Goal: Information Seeking & Learning: Learn about a topic

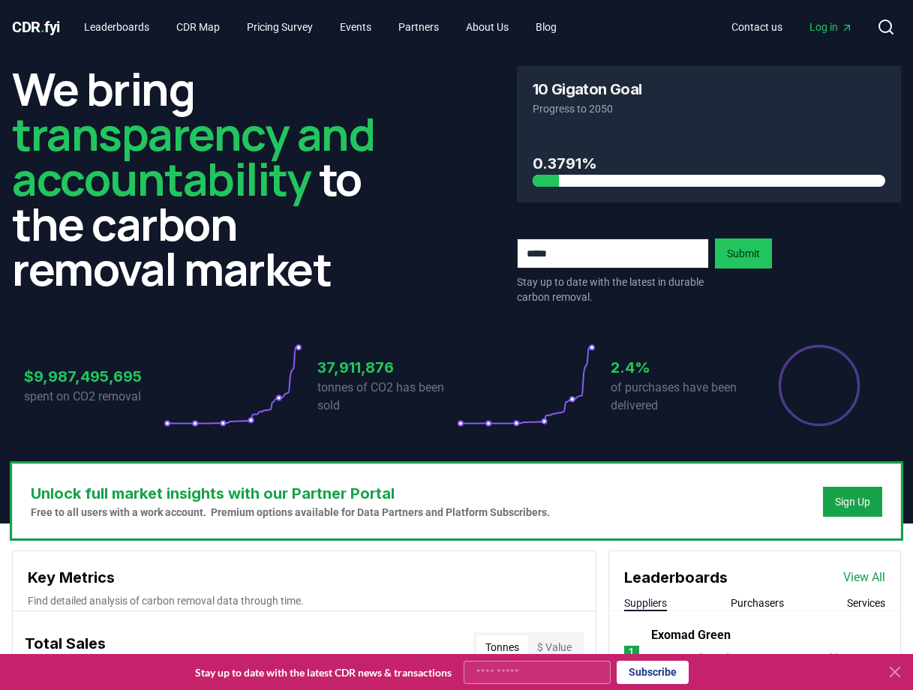
click at [548, 183] on div at bounding box center [382, 181] width 353 height 12
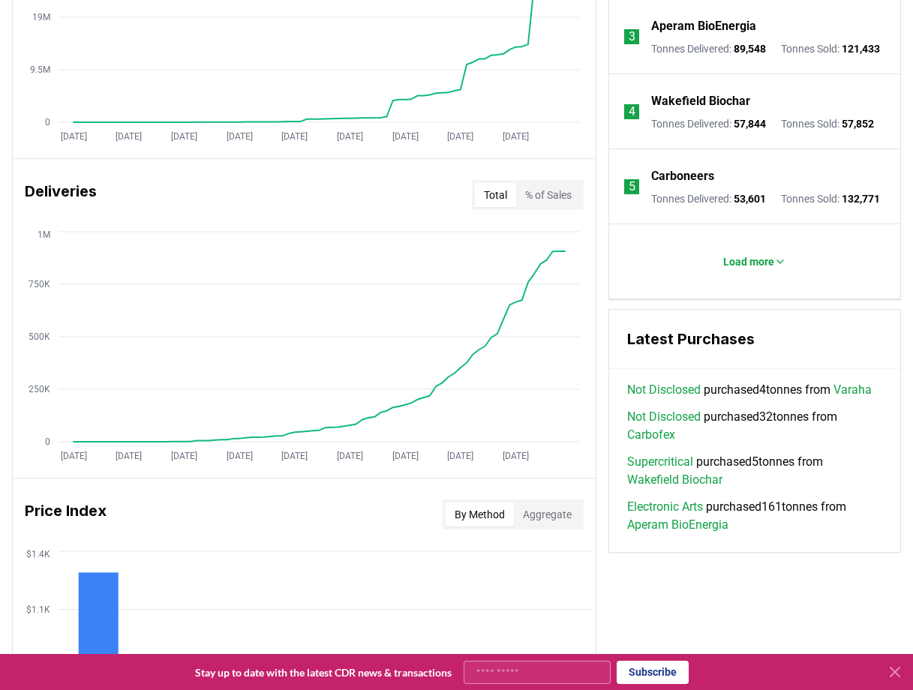
scroll to position [763, 0]
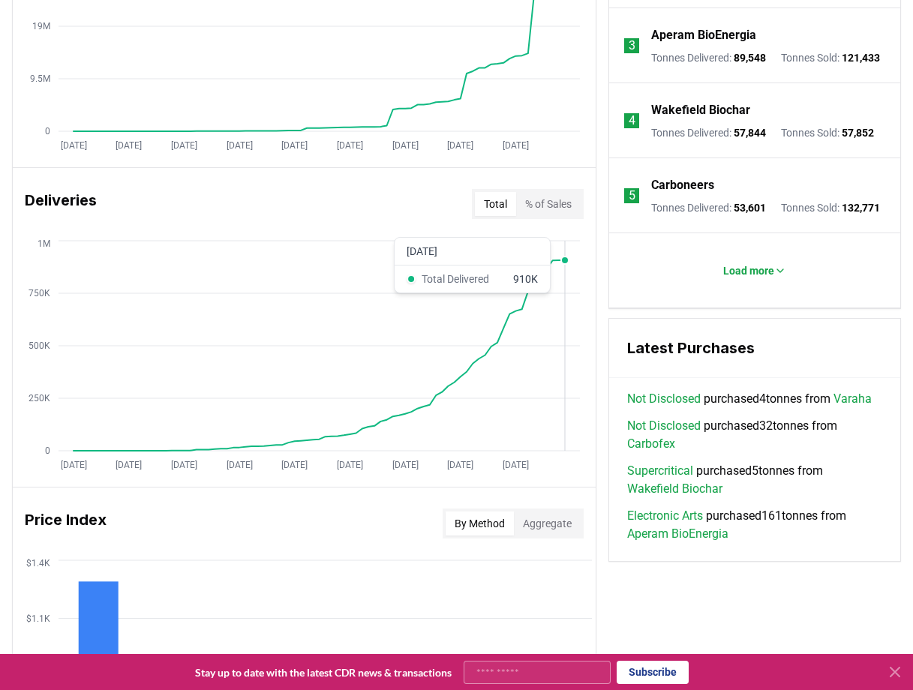
click at [562, 262] on circle at bounding box center [565, 261] width 8 height 8
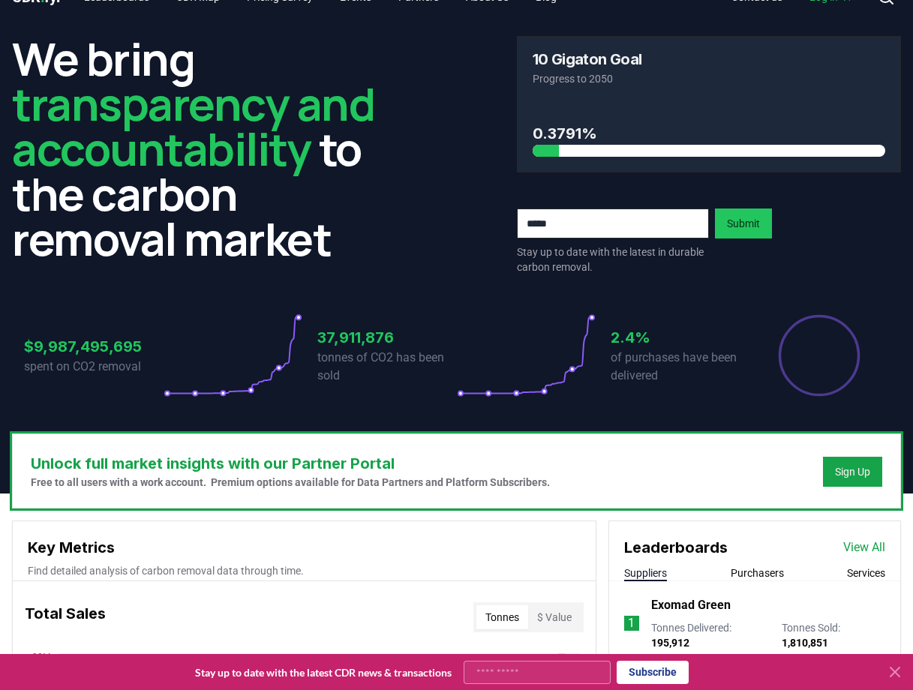
scroll to position [0, 0]
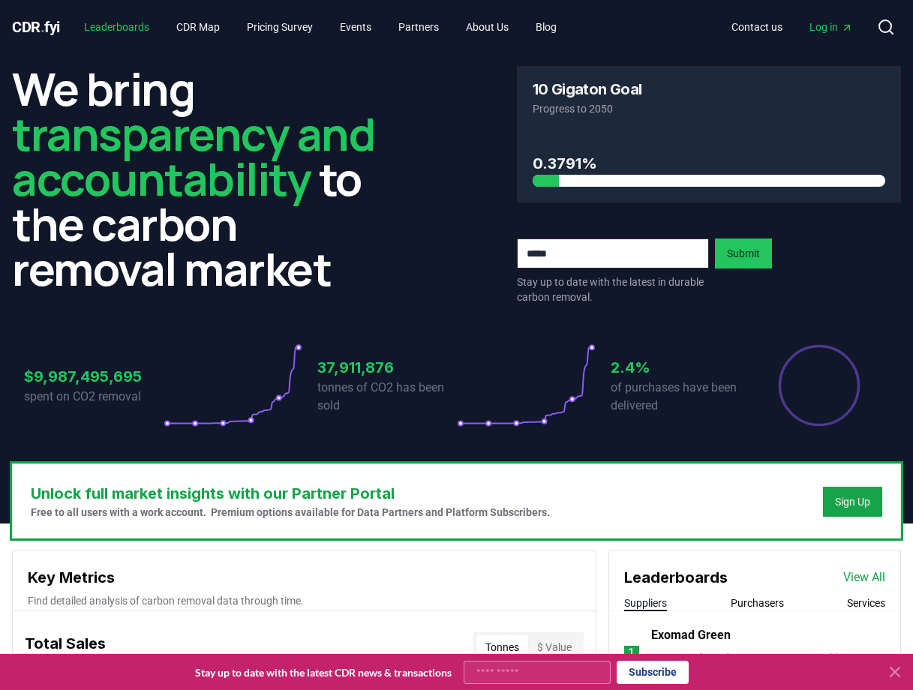
click at [122, 32] on link "Leaderboards" at bounding box center [116, 27] width 89 height 27
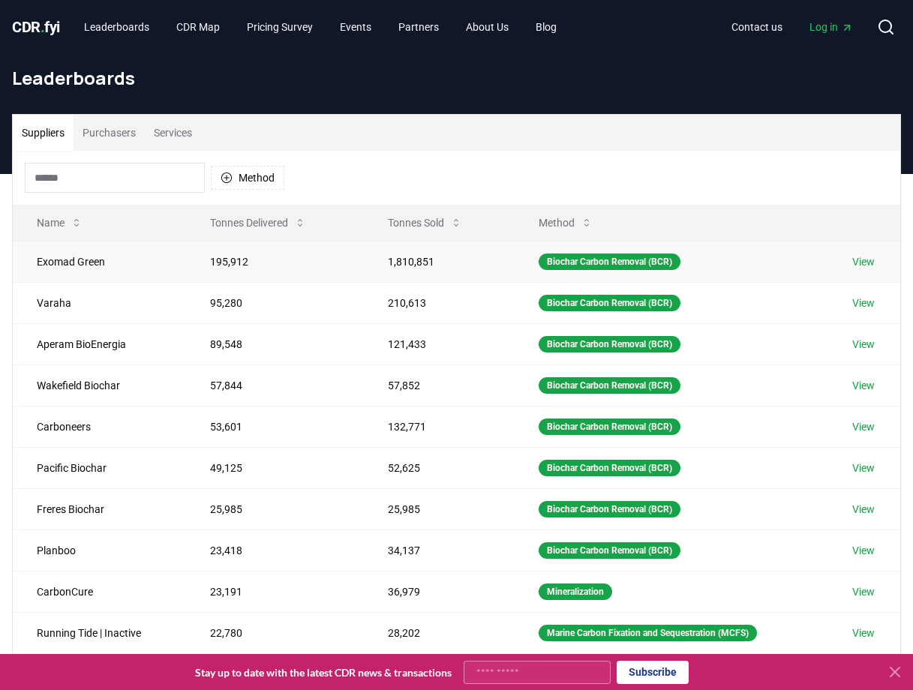
click at [216, 266] on td "195,912" at bounding box center [275, 261] width 178 height 41
click at [864, 262] on link "View" at bounding box center [863, 261] width 23 height 15
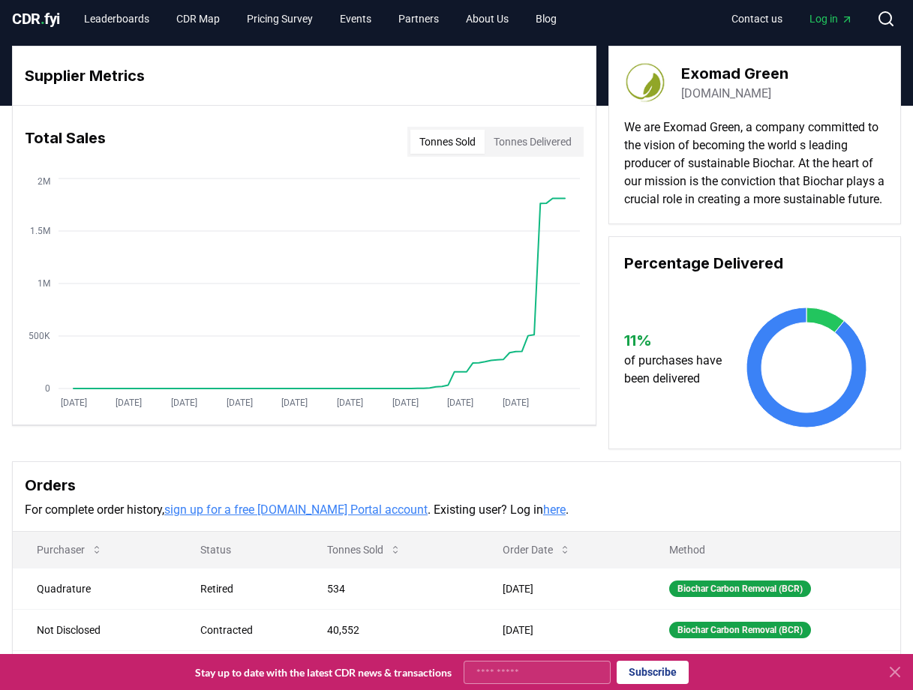
scroll to position [4, 0]
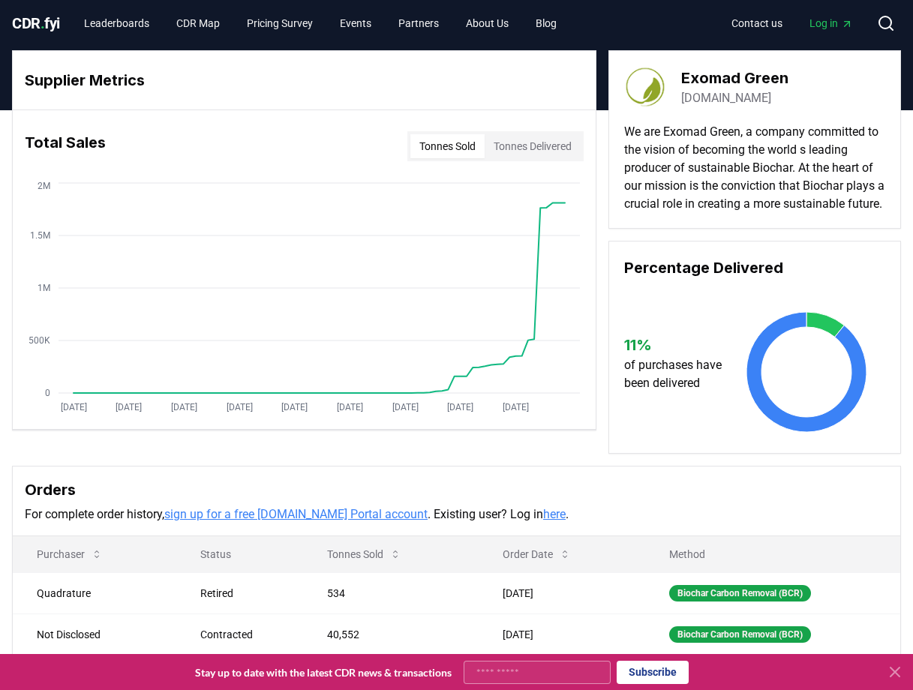
click at [23, 27] on span "CDR . fyi" at bounding box center [36, 23] width 48 height 18
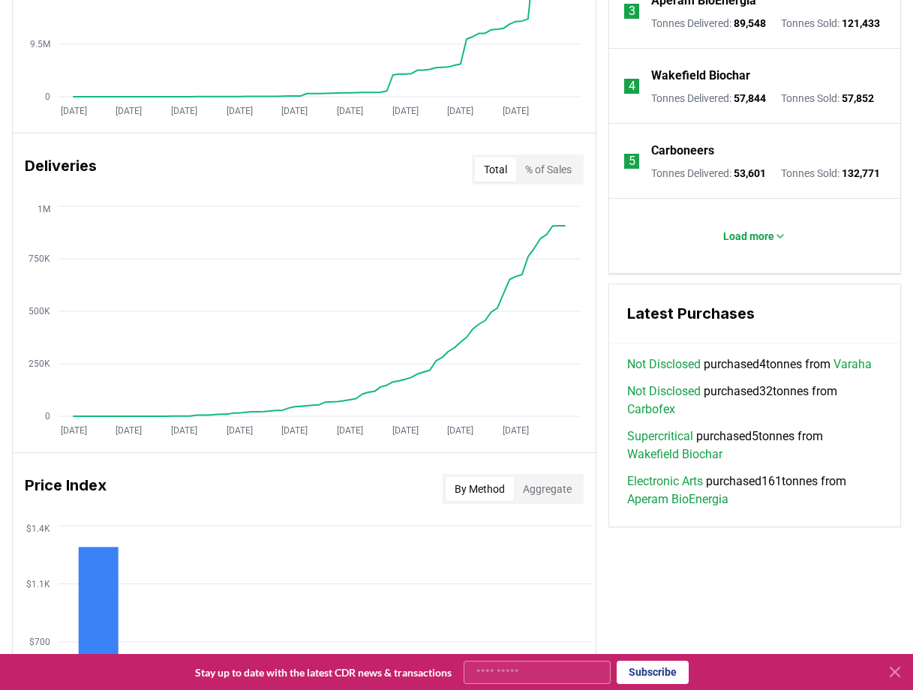
scroll to position [811, 0]
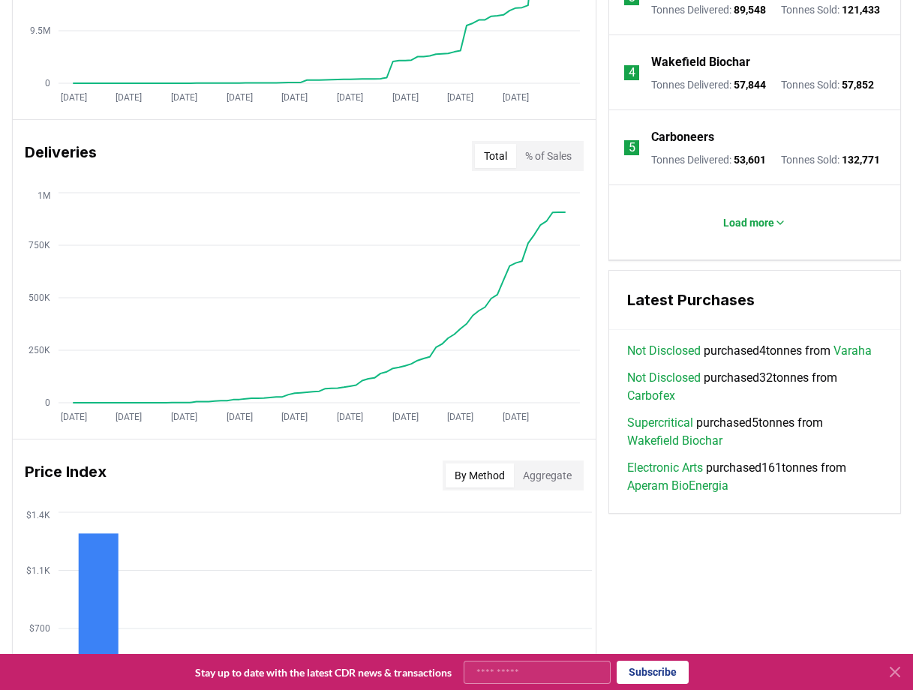
click at [545, 155] on button "% of Sales" at bounding box center [548, 156] width 65 height 24
click at [481, 160] on button "Total" at bounding box center [495, 156] width 41 height 24
